Goal: Information Seeking & Learning: Learn about a topic

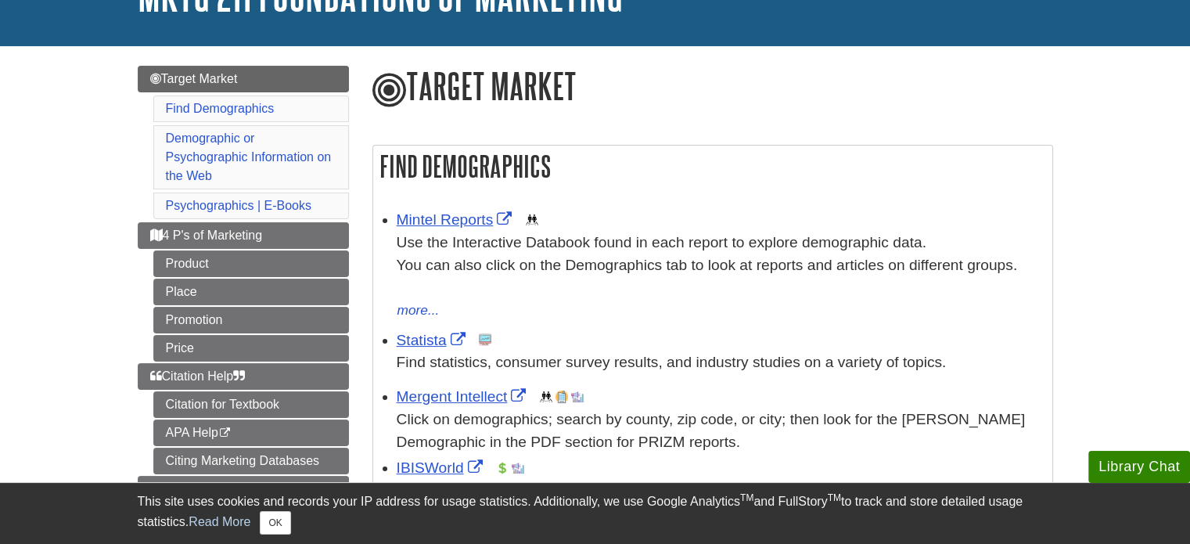
scroll to position [156, 0]
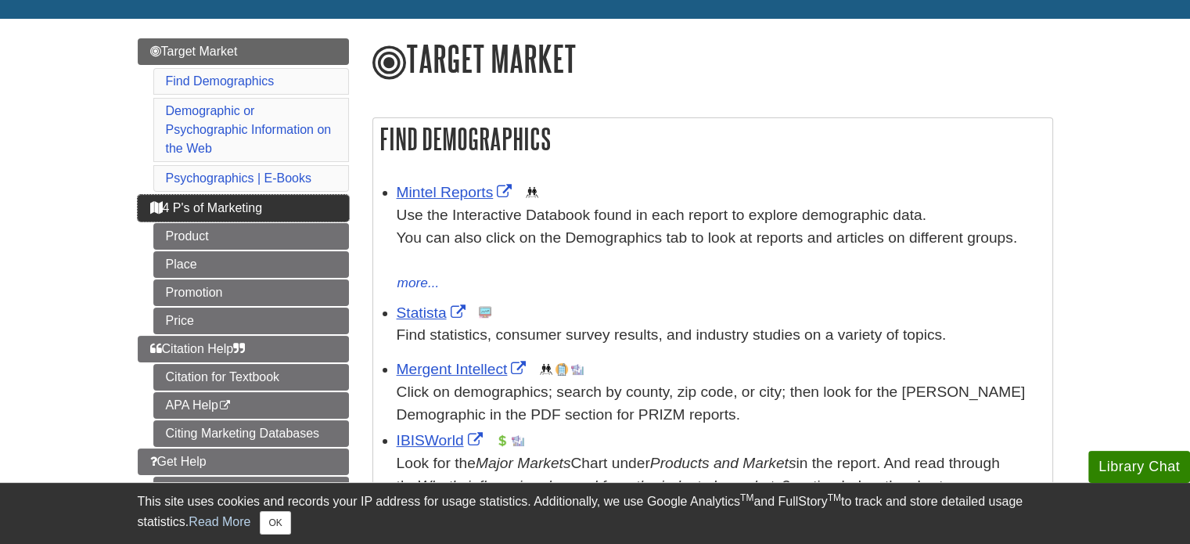
click at [216, 204] on span "4 P's of Marketing" at bounding box center [206, 207] width 113 height 13
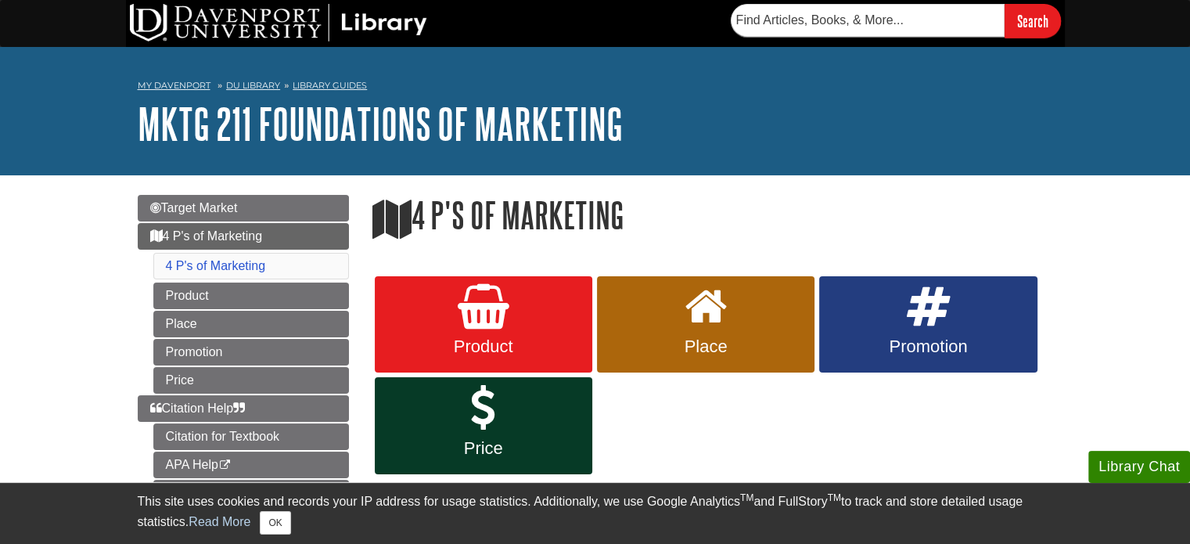
scroll to position [78, 0]
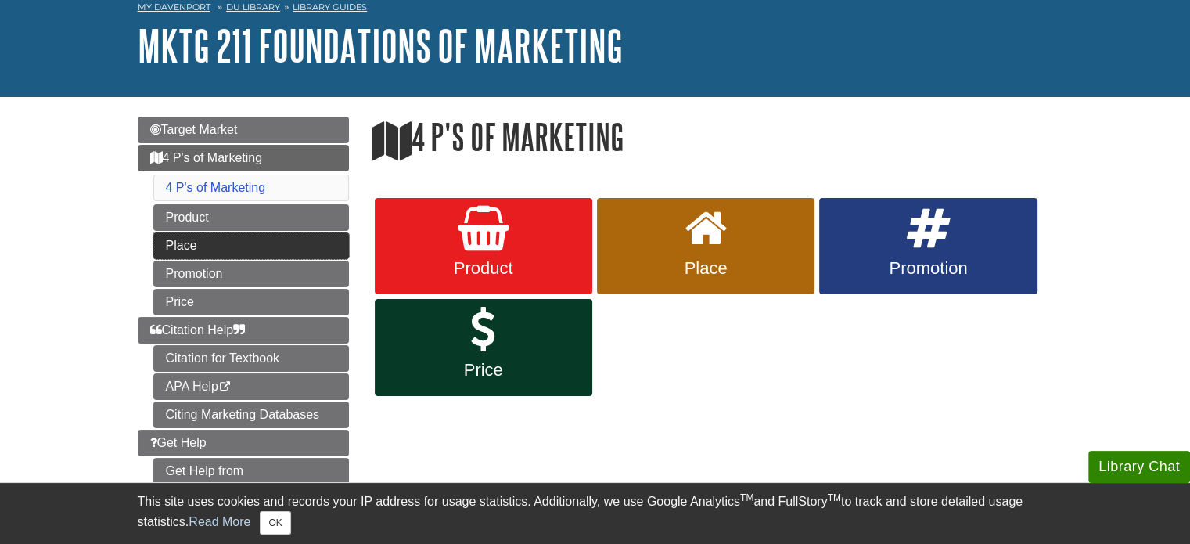
click at [283, 239] on link "Place" at bounding box center [251, 245] width 196 height 27
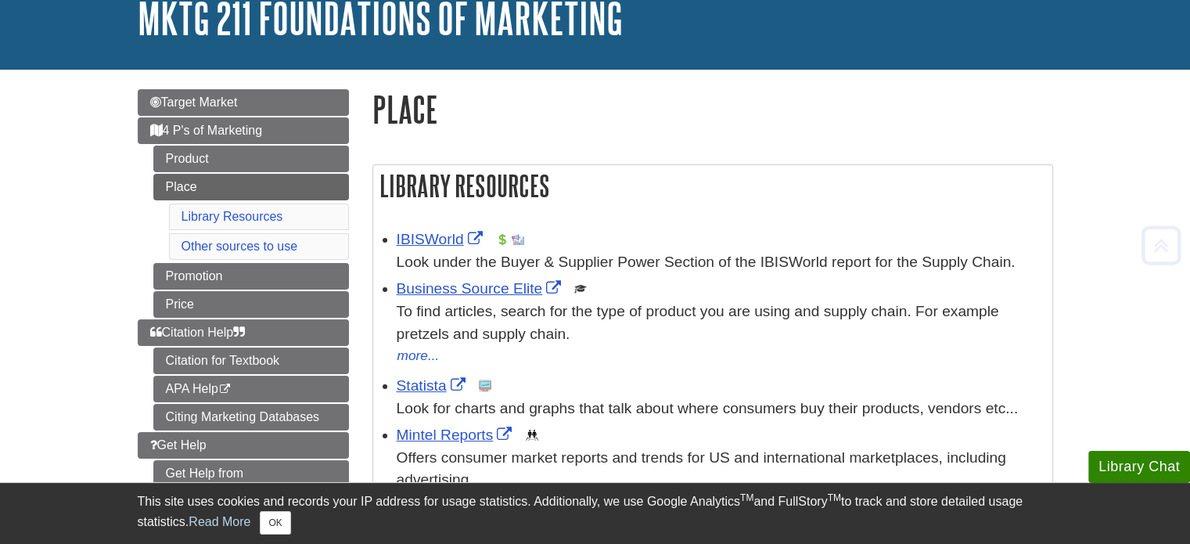
scroll to position [78, 0]
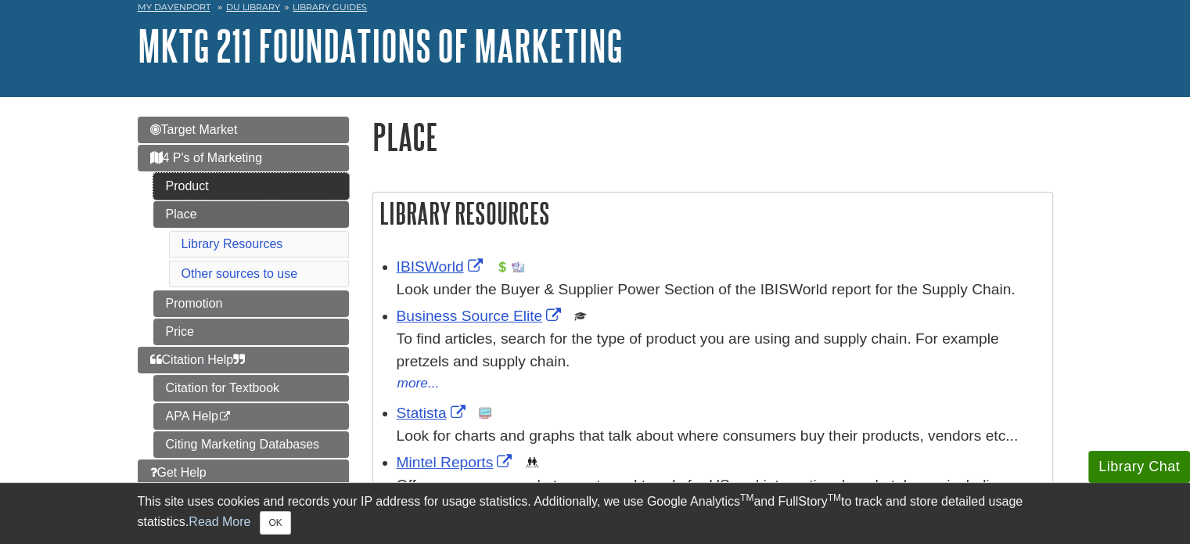
click at [224, 183] on link "Product" at bounding box center [251, 186] width 196 height 27
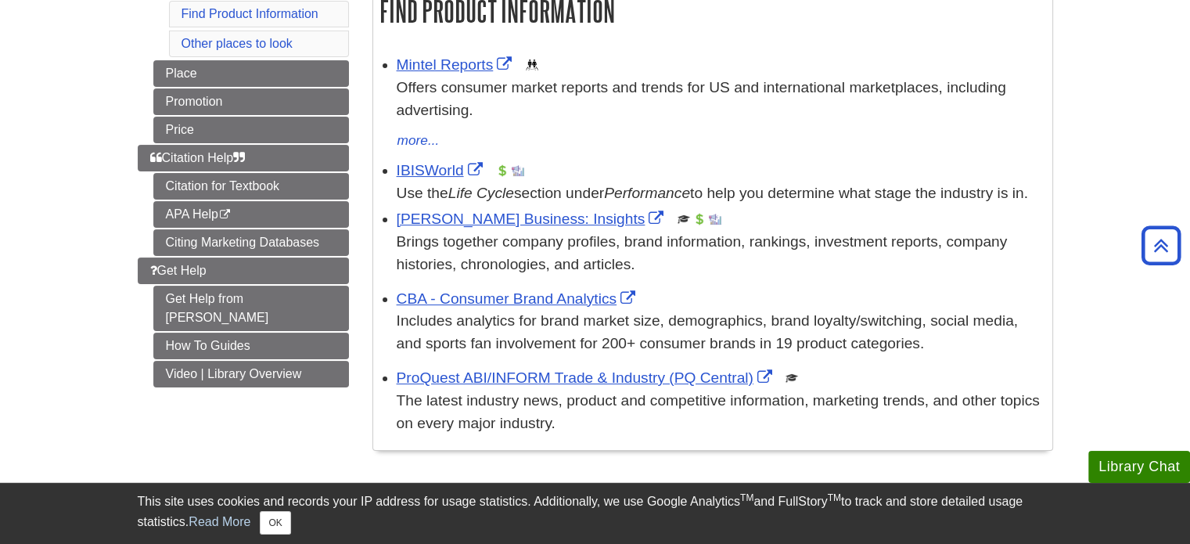
scroll to position [235, 0]
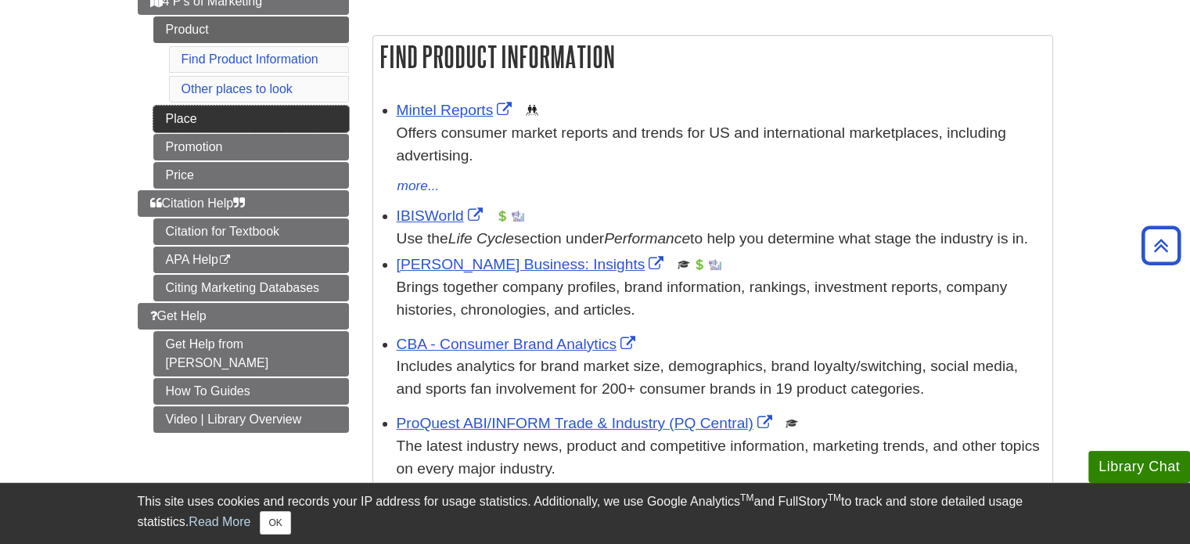
click at [186, 124] on link "Place" at bounding box center [251, 119] width 196 height 27
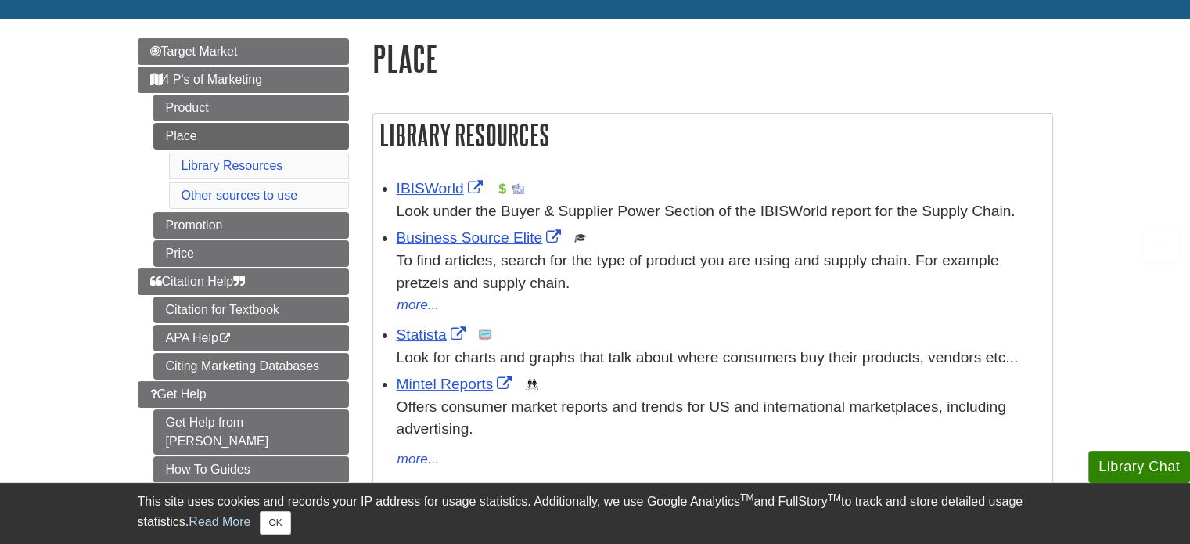
scroll to position [235, 0]
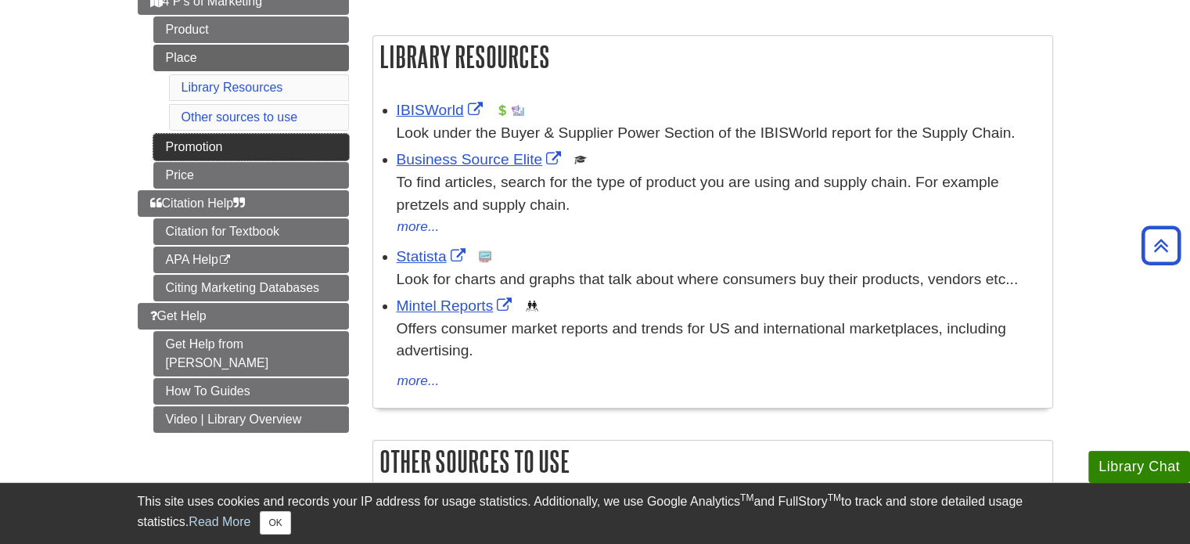
click at [232, 148] on link "Promotion" at bounding box center [251, 147] width 196 height 27
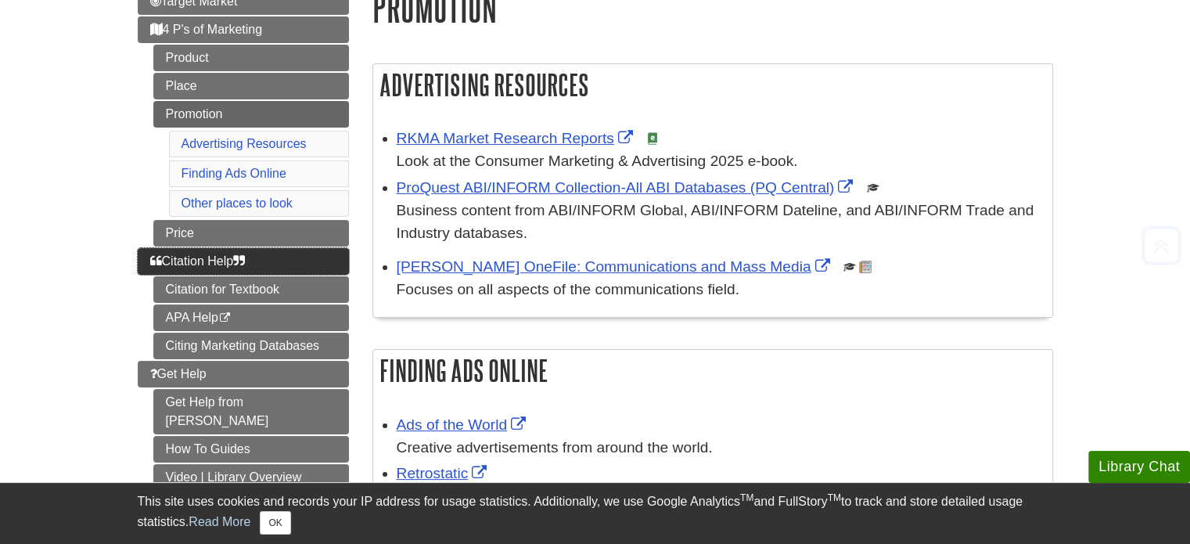
scroll to position [235, 0]
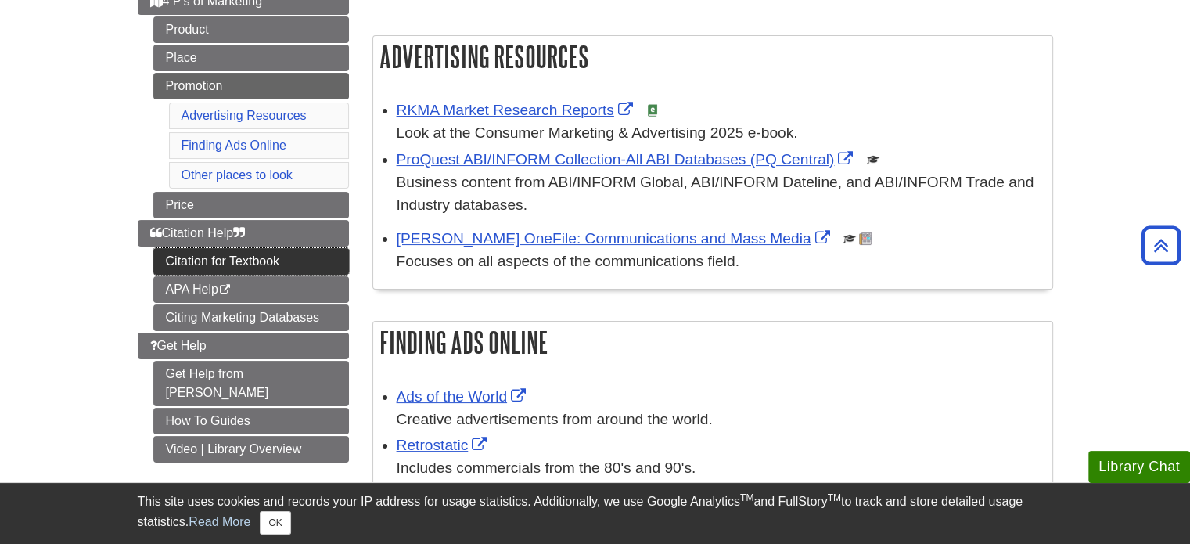
click at [268, 259] on link "Citation for Textbook" at bounding box center [251, 261] width 196 height 27
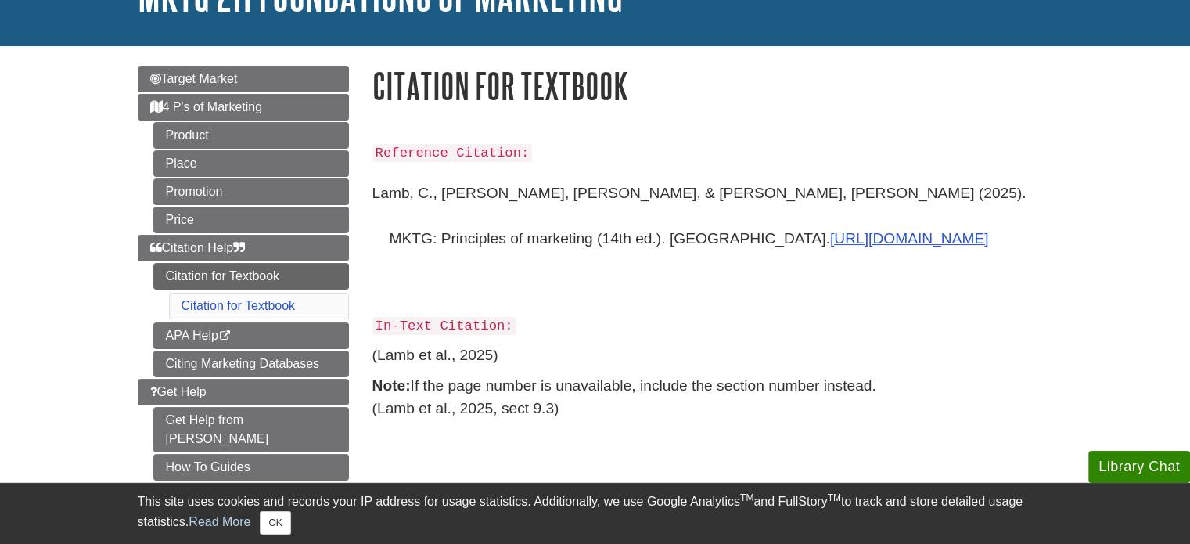
scroll to position [156, 0]
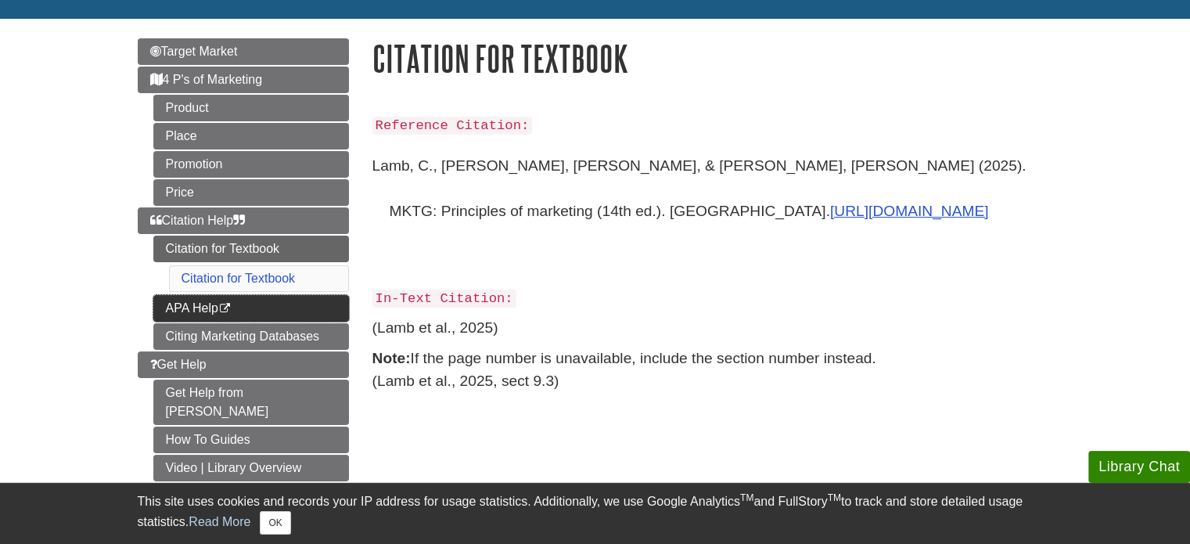
click at [189, 304] on link "APA Help This link opens in a new window" at bounding box center [251, 308] width 196 height 27
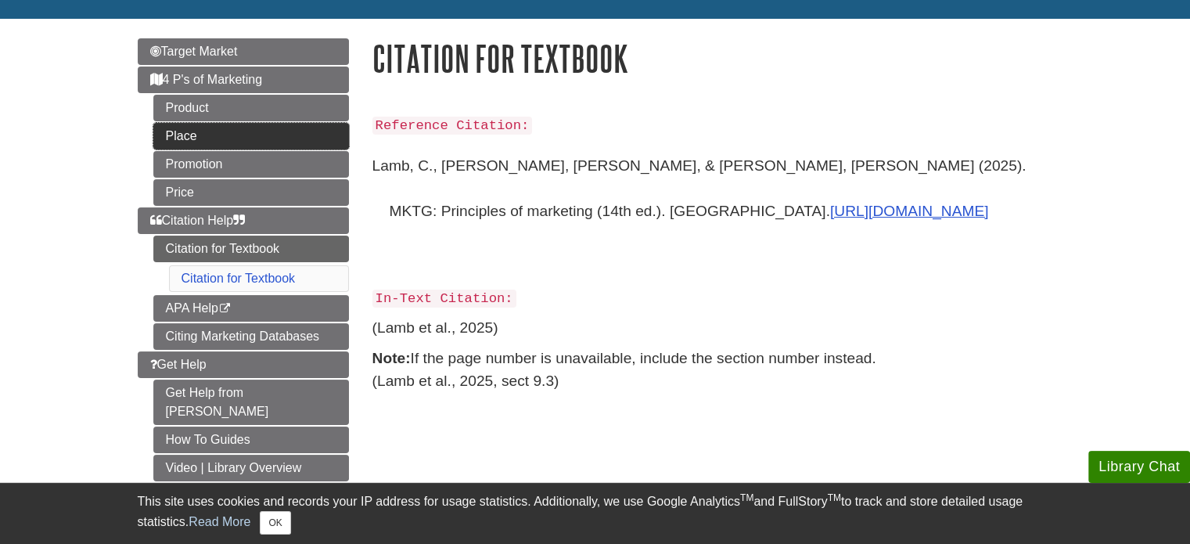
click at [289, 146] on link "Place" at bounding box center [251, 136] width 196 height 27
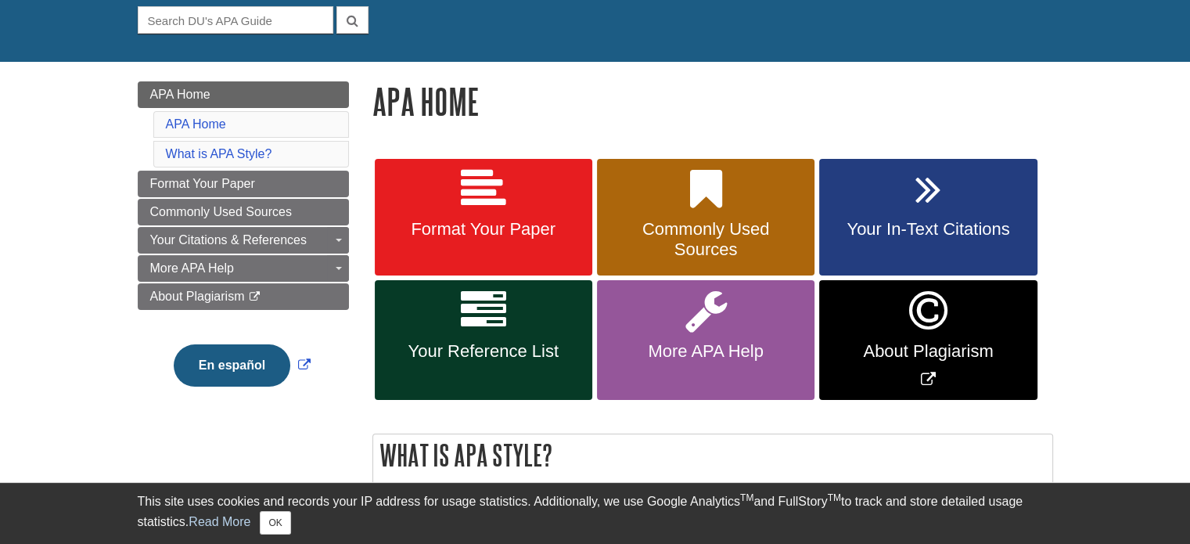
scroll to position [156, 0]
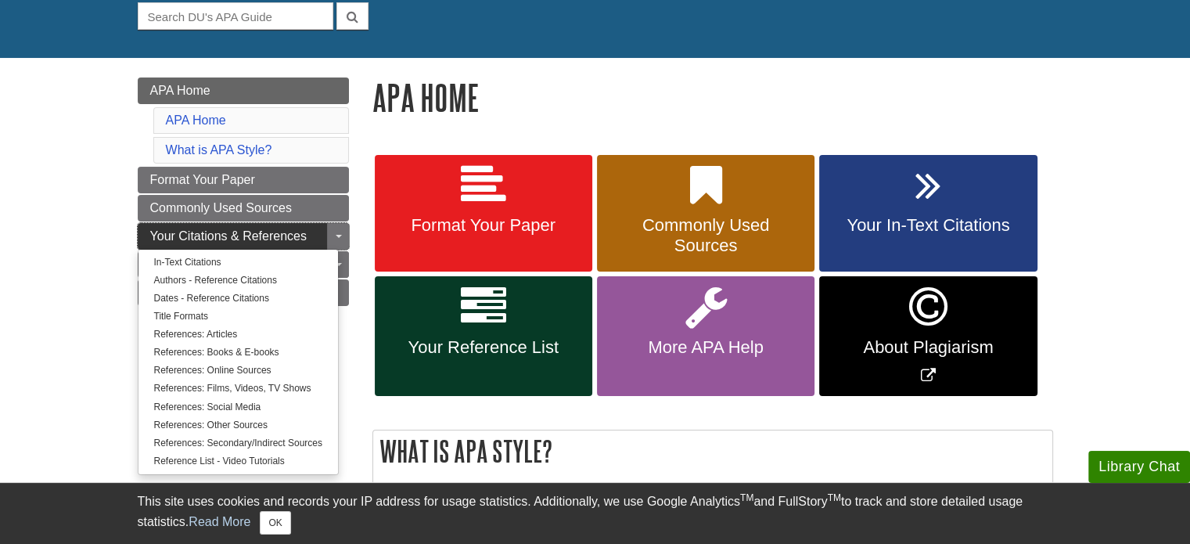
click at [250, 232] on span "Your Citations & References" at bounding box center [228, 235] width 156 height 13
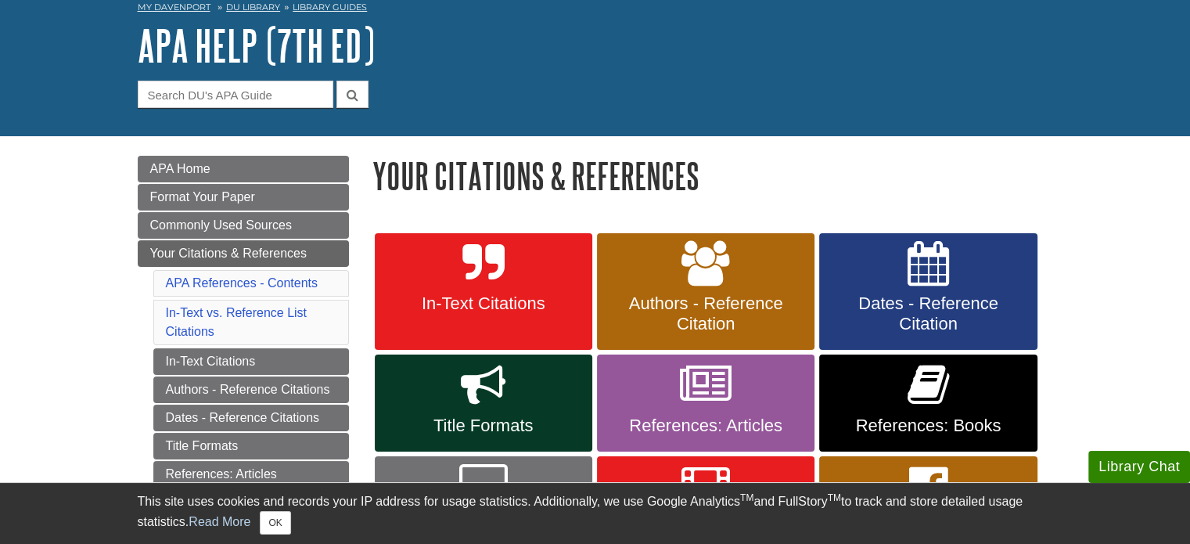
scroll to position [156, 0]
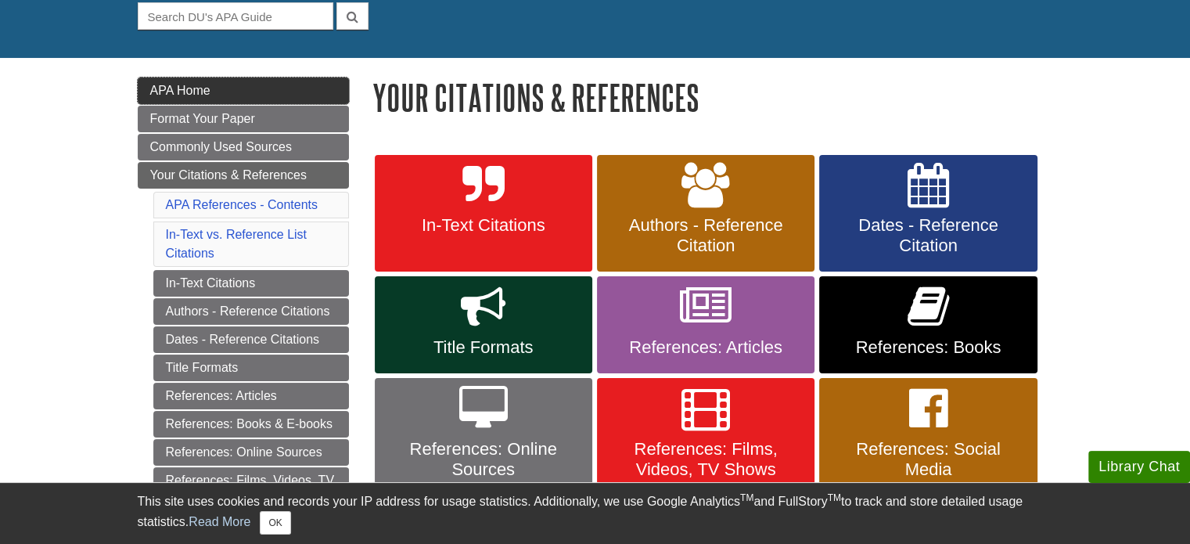
click at [197, 94] on span "APA Home" at bounding box center [180, 90] width 60 height 13
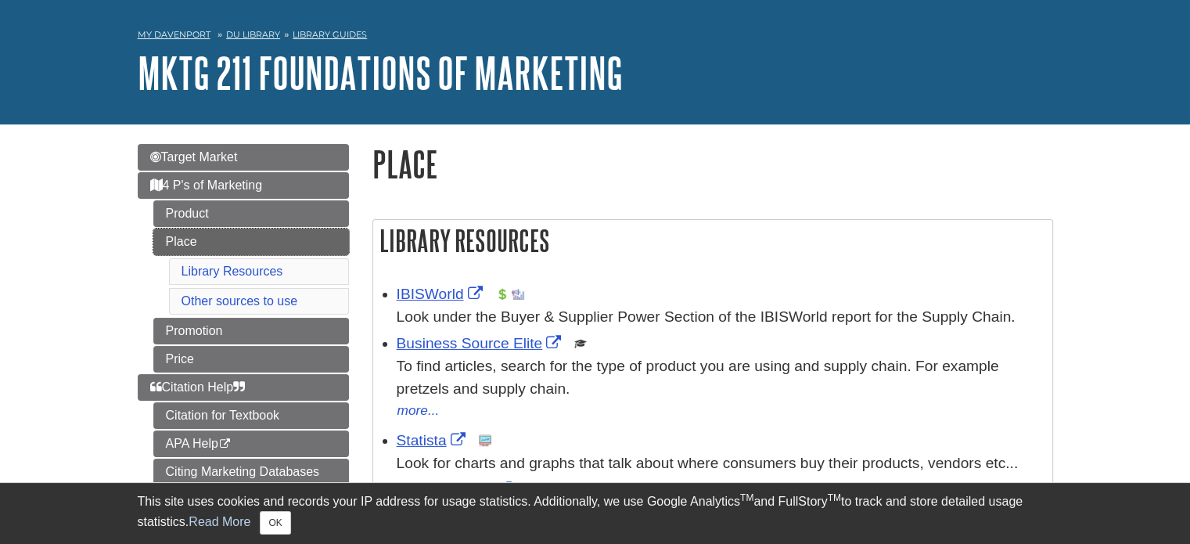
scroll to position [78, 0]
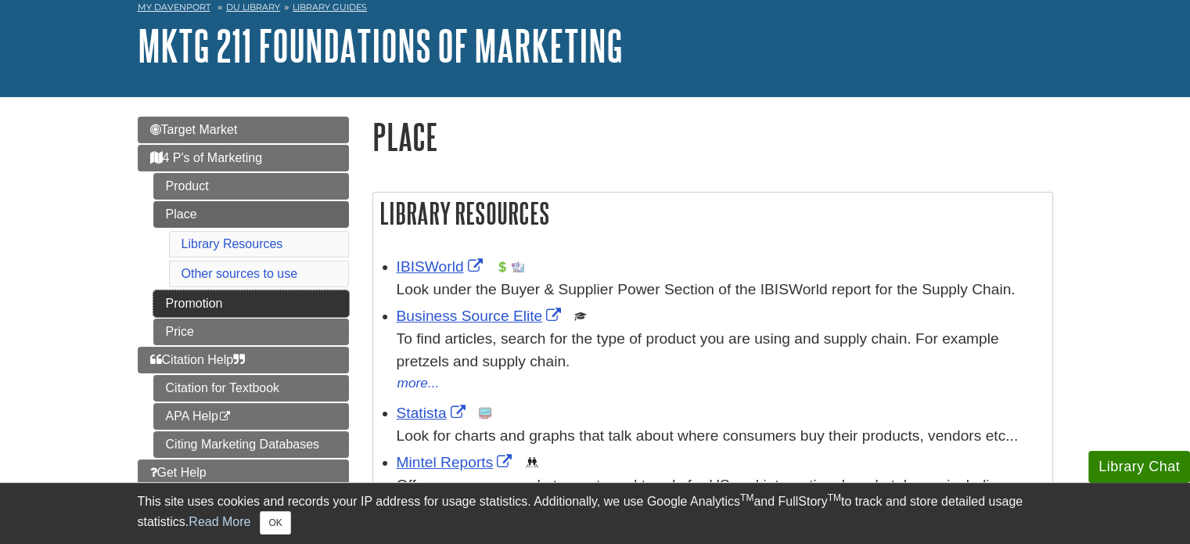
click at [238, 301] on link "Promotion" at bounding box center [251, 303] width 196 height 27
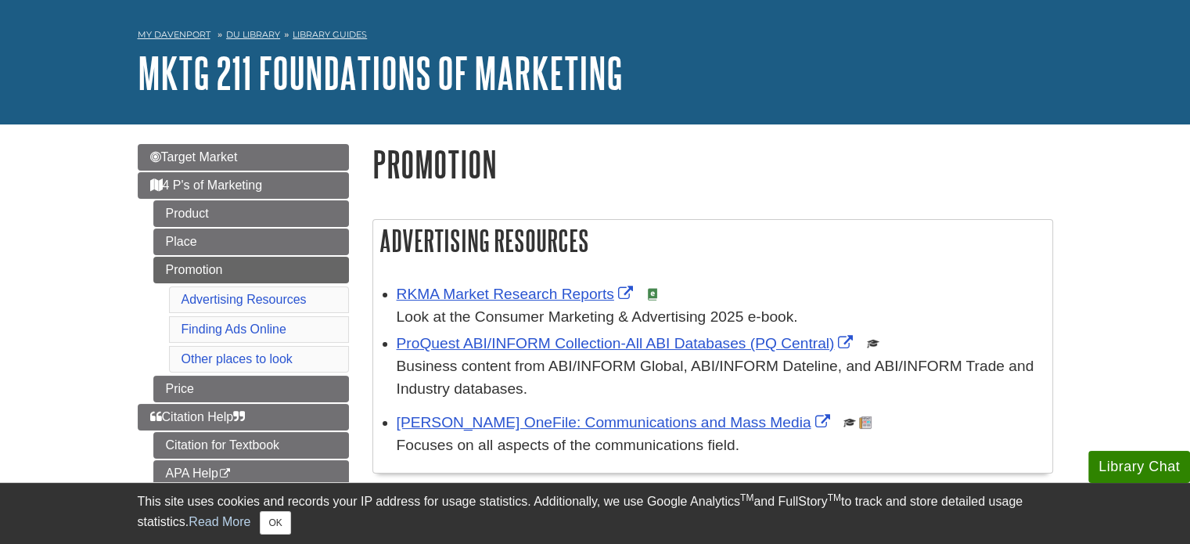
scroll to position [78, 0]
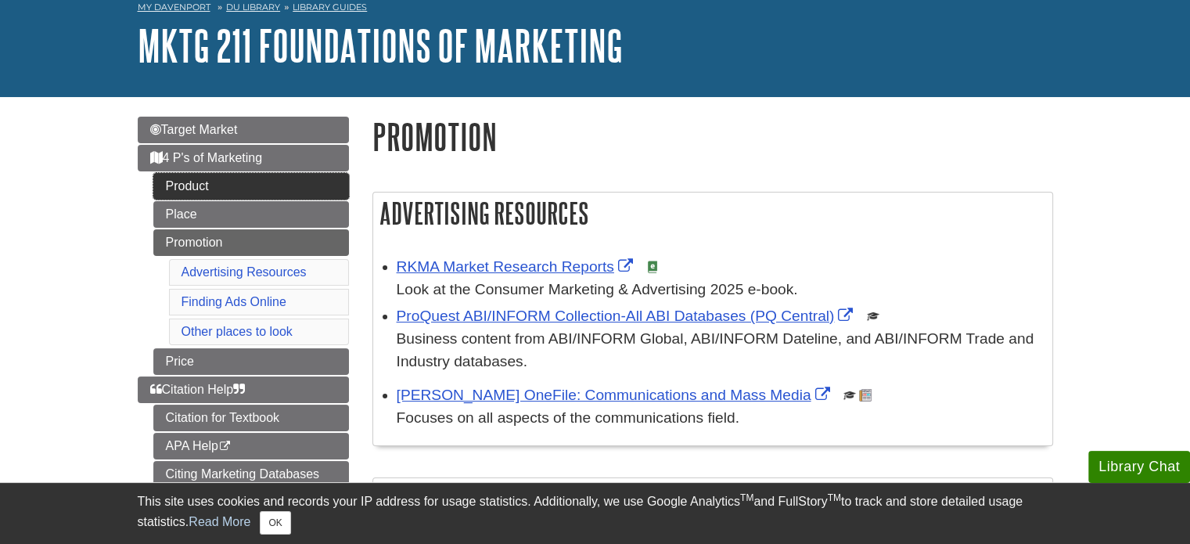
click at [222, 184] on link "Product" at bounding box center [251, 186] width 196 height 27
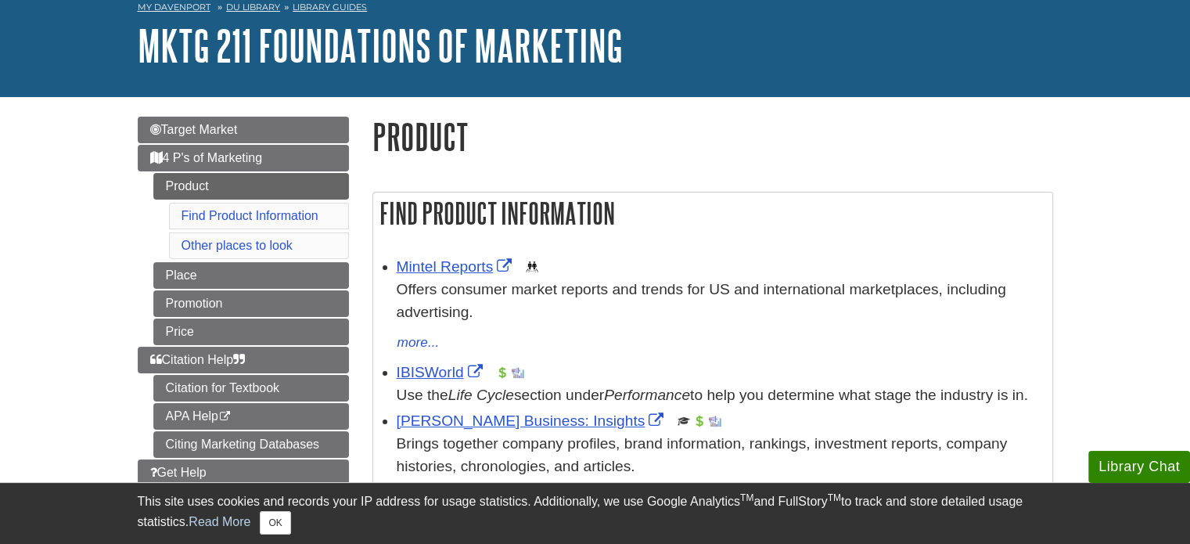
scroll to position [156, 0]
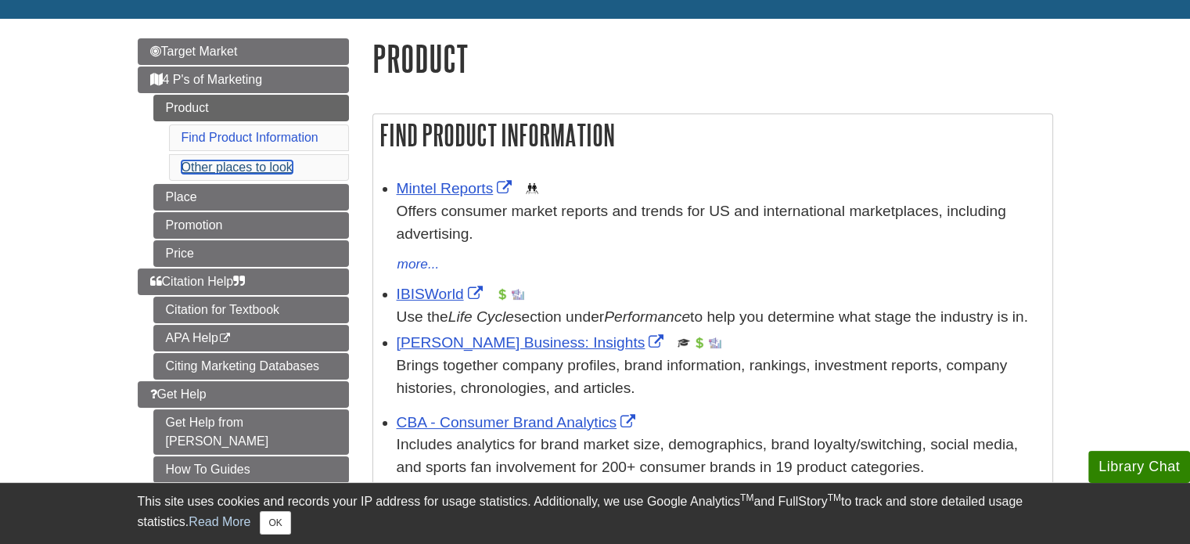
click at [263, 171] on link "Other places to look" at bounding box center [237, 166] width 111 height 13
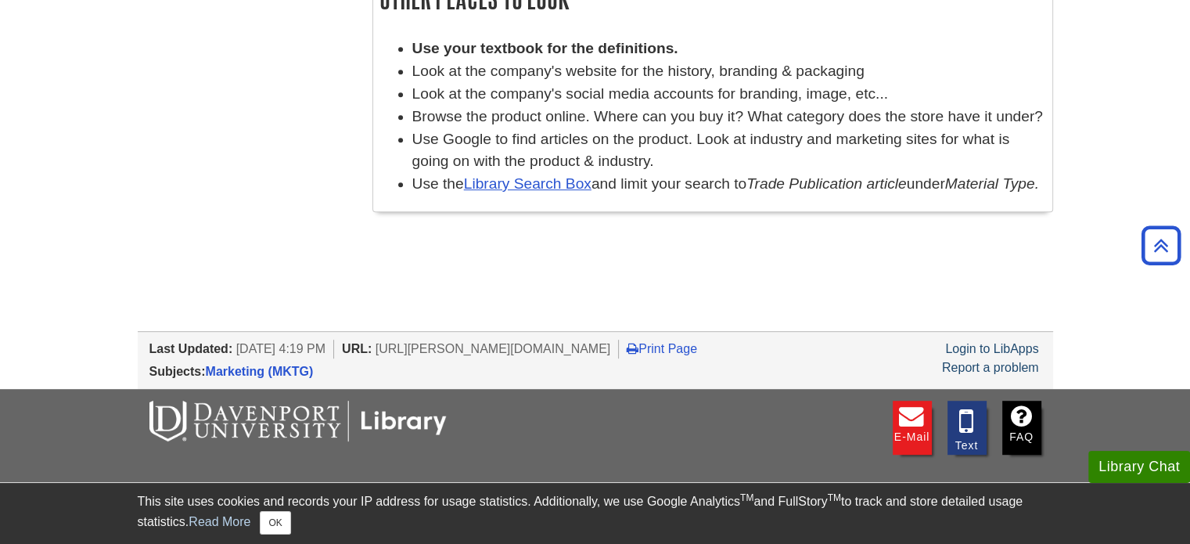
scroll to position [156, 0]
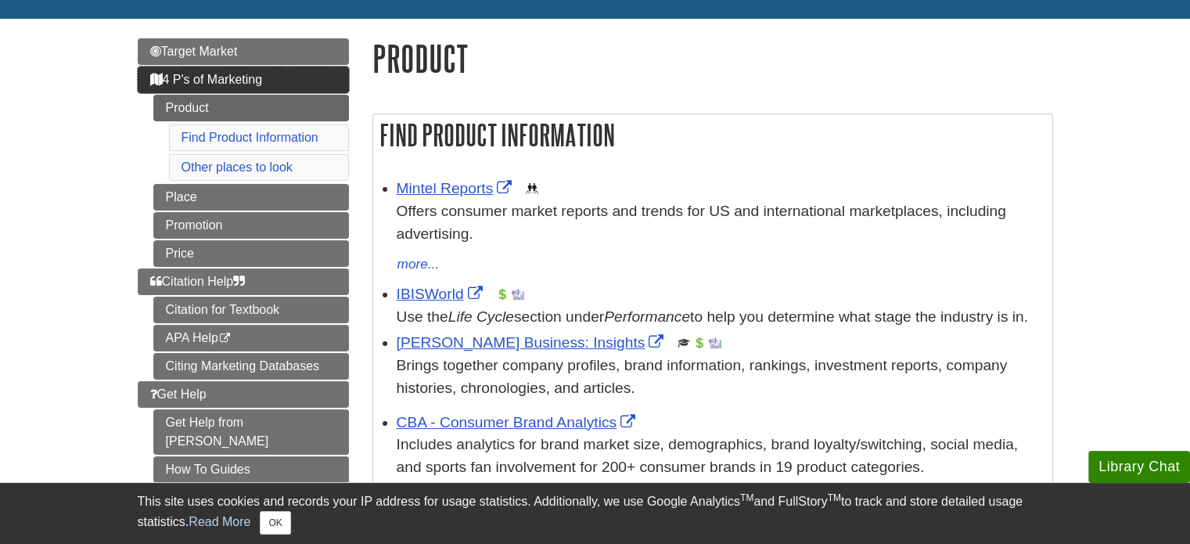
click at [232, 81] on span "4 P's of Marketing" at bounding box center [206, 79] width 113 height 13
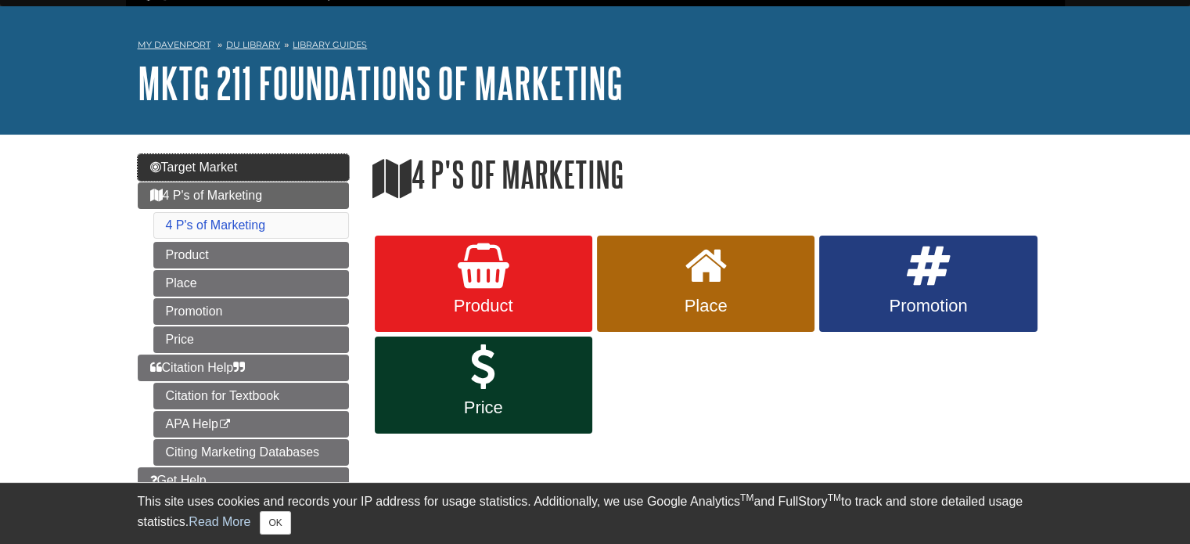
scroll to position [78, 0]
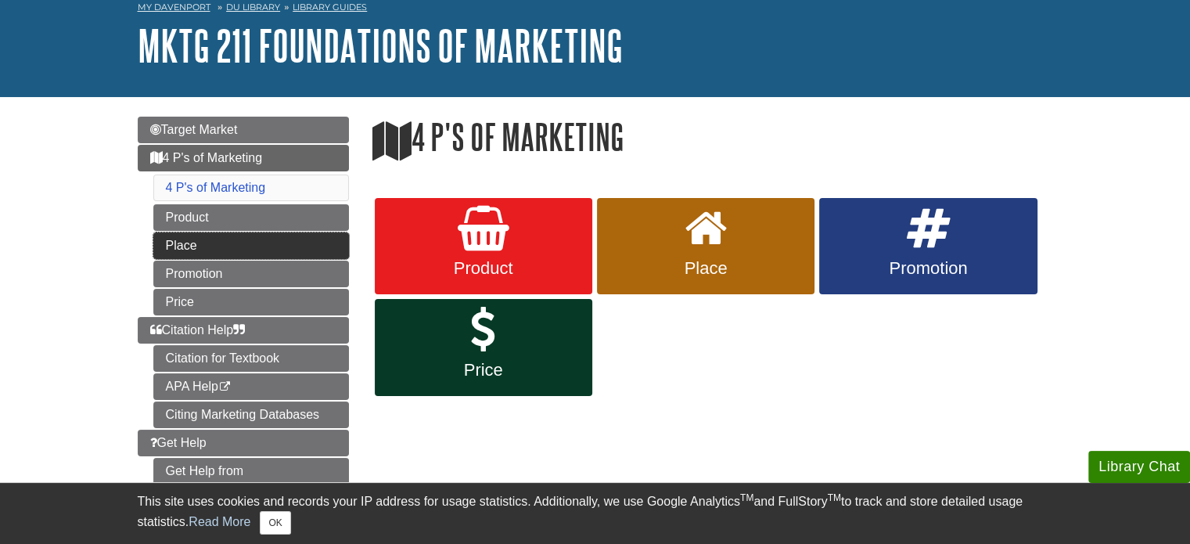
click at [291, 245] on link "Place" at bounding box center [251, 245] width 196 height 27
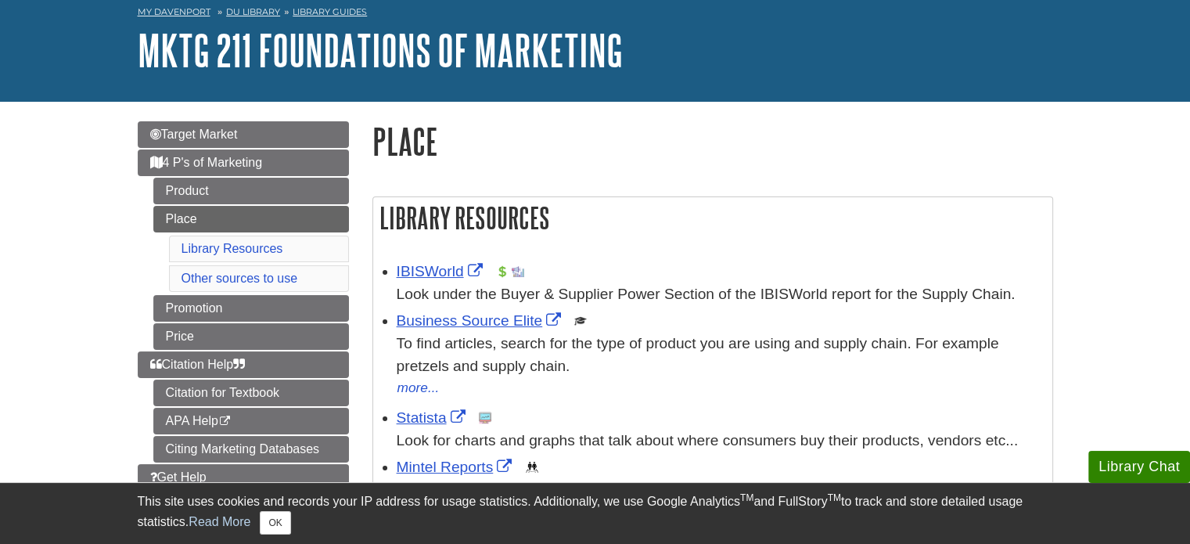
scroll to position [156, 0]
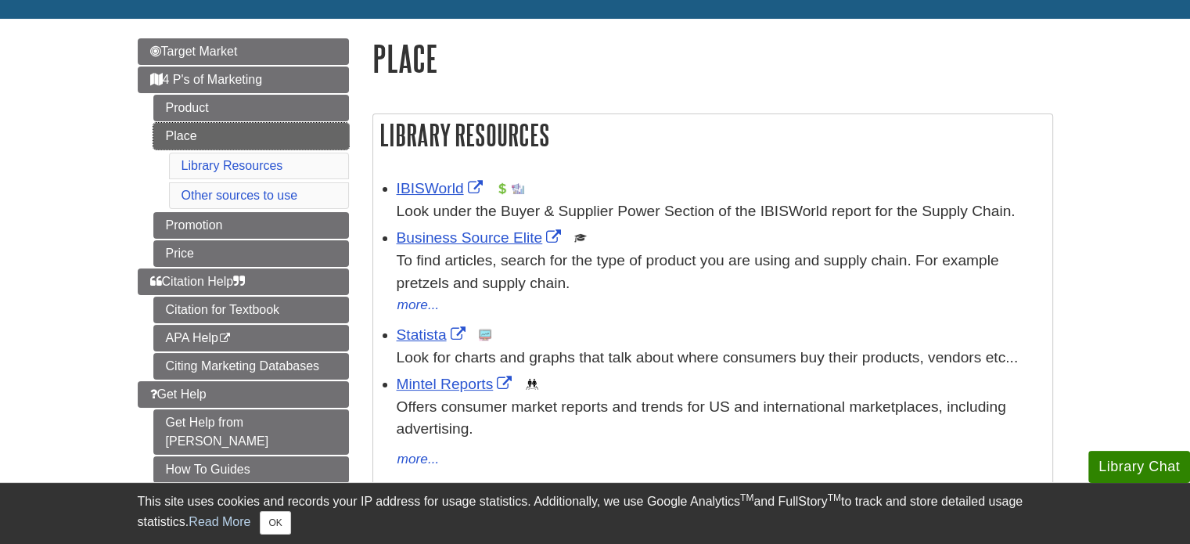
click at [238, 134] on link "Place" at bounding box center [251, 136] width 196 height 27
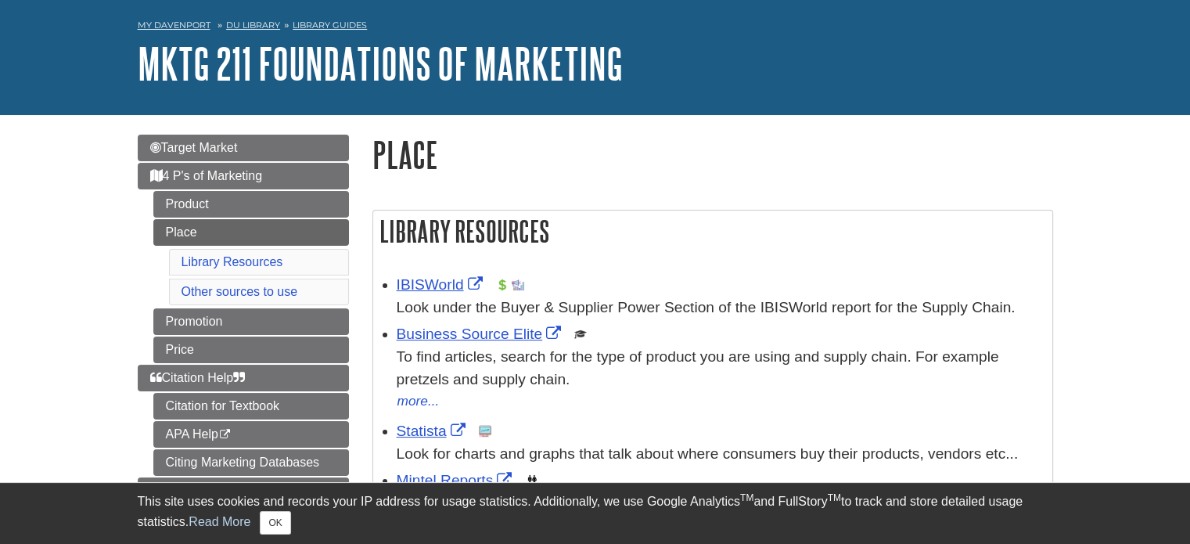
scroll to position [156, 0]
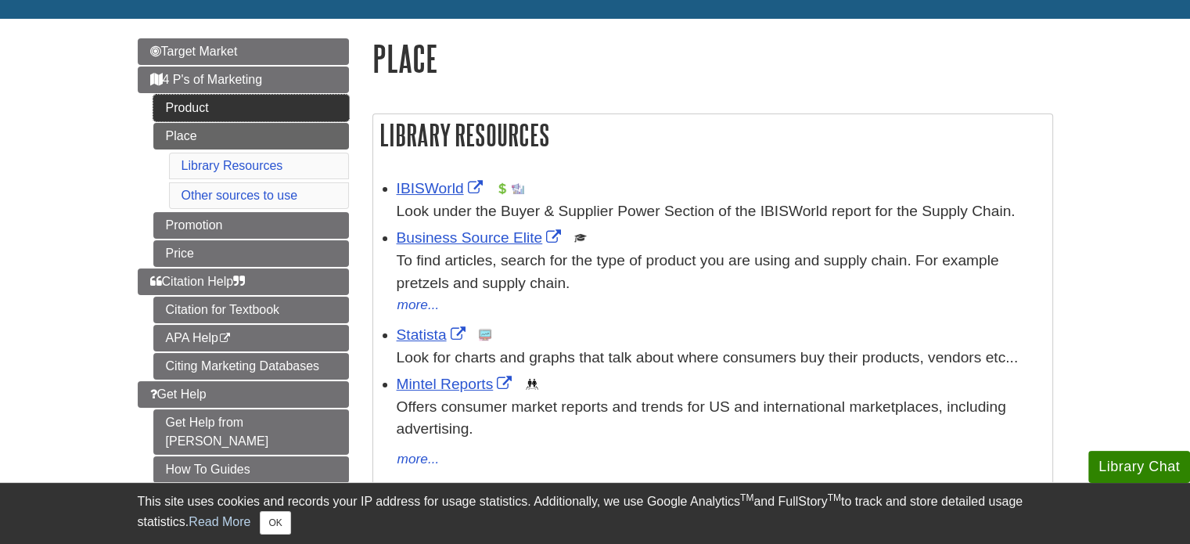
click at [288, 102] on link "Product" at bounding box center [251, 108] width 196 height 27
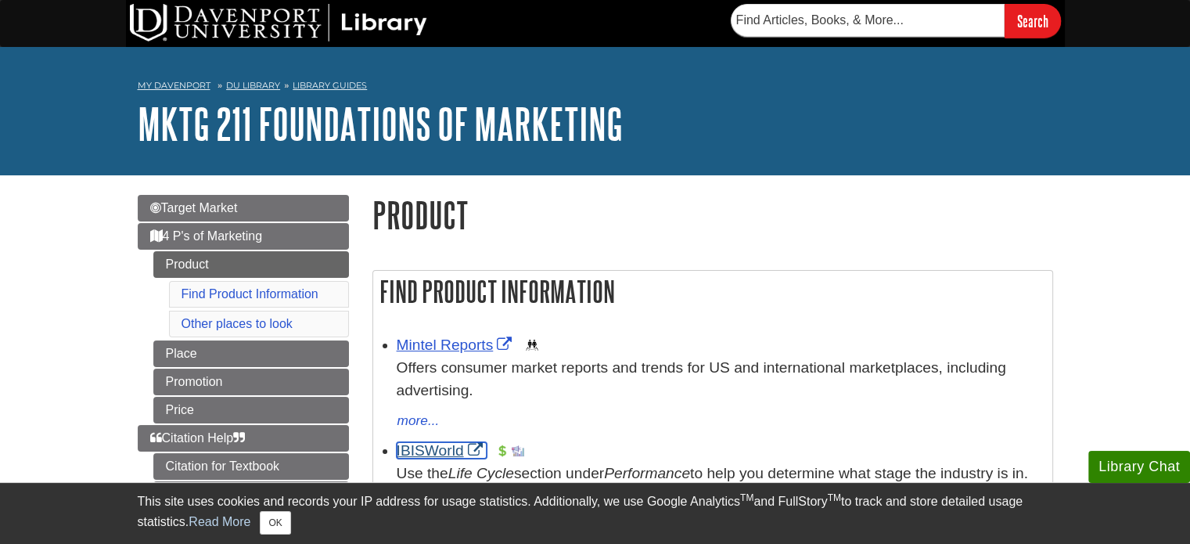
click at [451, 447] on link "IBISWorld" at bounding box center [442, 450] width 90 height 16
click at [249, 293] on link "Find Product Information" at bounding box center [250, 293] width 137 height 13
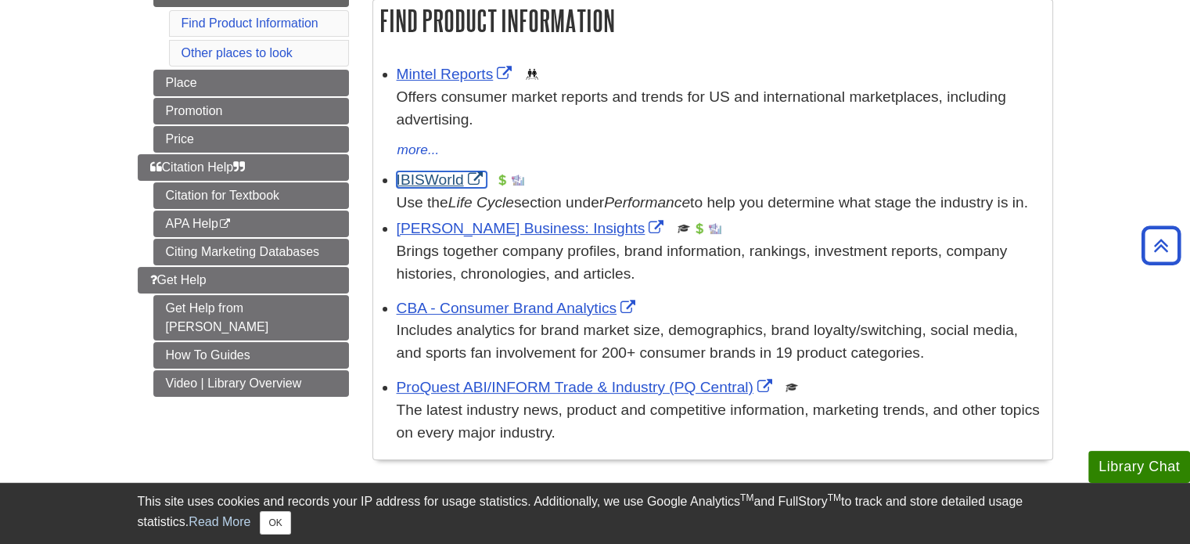
click at [436, 184] on link "IBISWorld" at bounding box center [442, 179] width 90 height 16
click at [454, 76] on link "Mintel Reports" at bounding box center [457, 74] width 120 height 16
